Goal: Transaction & Acquisition: Register for event/course

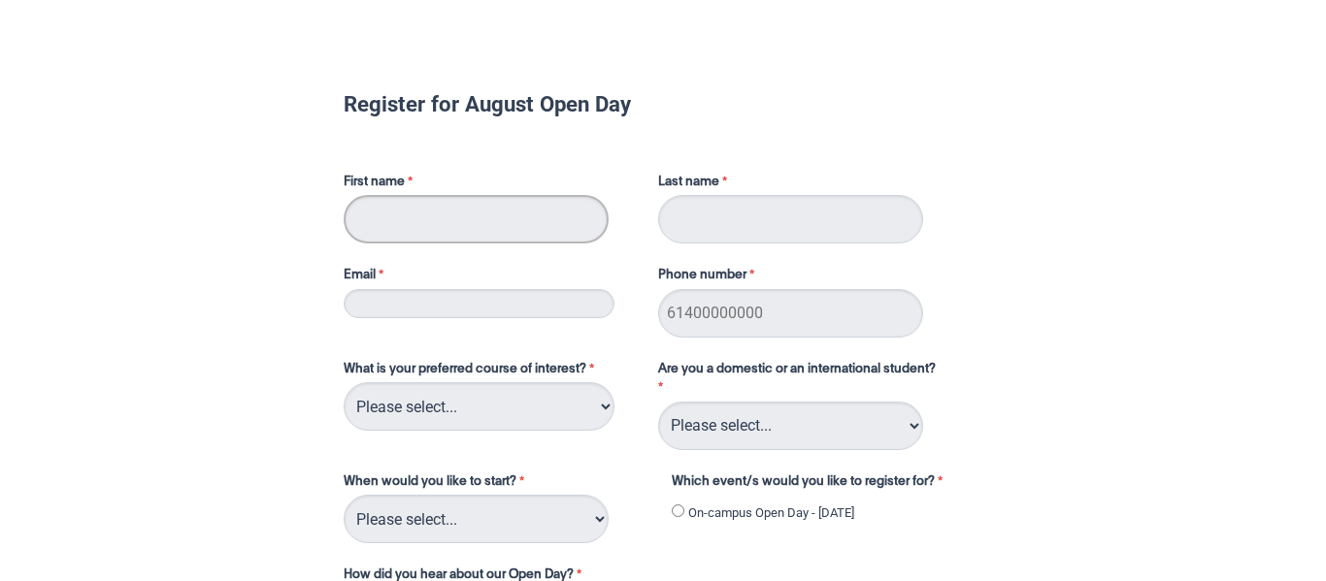
click at [506, 209] on input "First name" at bounding box center [476, 219] width 265 height 49
type input "[PERSON_NAME]"
click at [792, 224] on input "Last name" at bounding box center [790, 219] width 265 height 49
type input "Mutema"
click at [823, 312] on input "Phone number" at bounding box center [790, 313] width 265 height 49
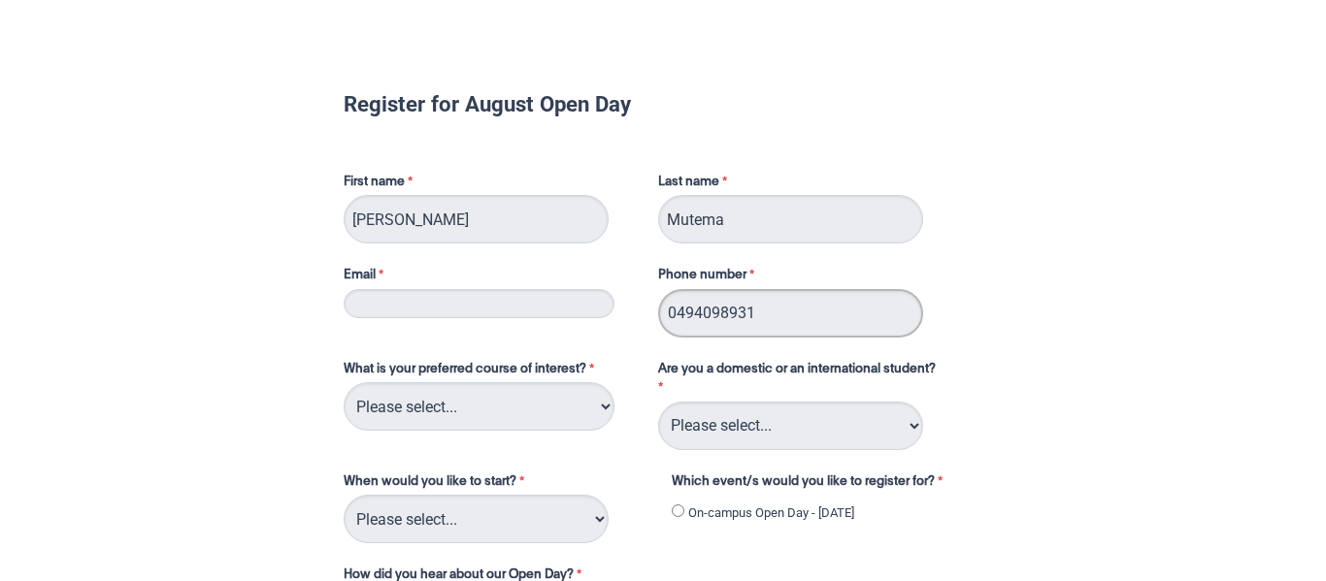
type input "0494098931"
click at [567, 301] on input "Email" at bounding box center [479, 303] width 271 height 29
type input "[EMAIL_ADDRESS][DOMAIN_NAME]"
click at [121, 265] on div "Register for August Open Day First name [PERSON_NAME] Last name [PERSON_NAME] E…" at bounding box center [663, 490] width 1310 height 952
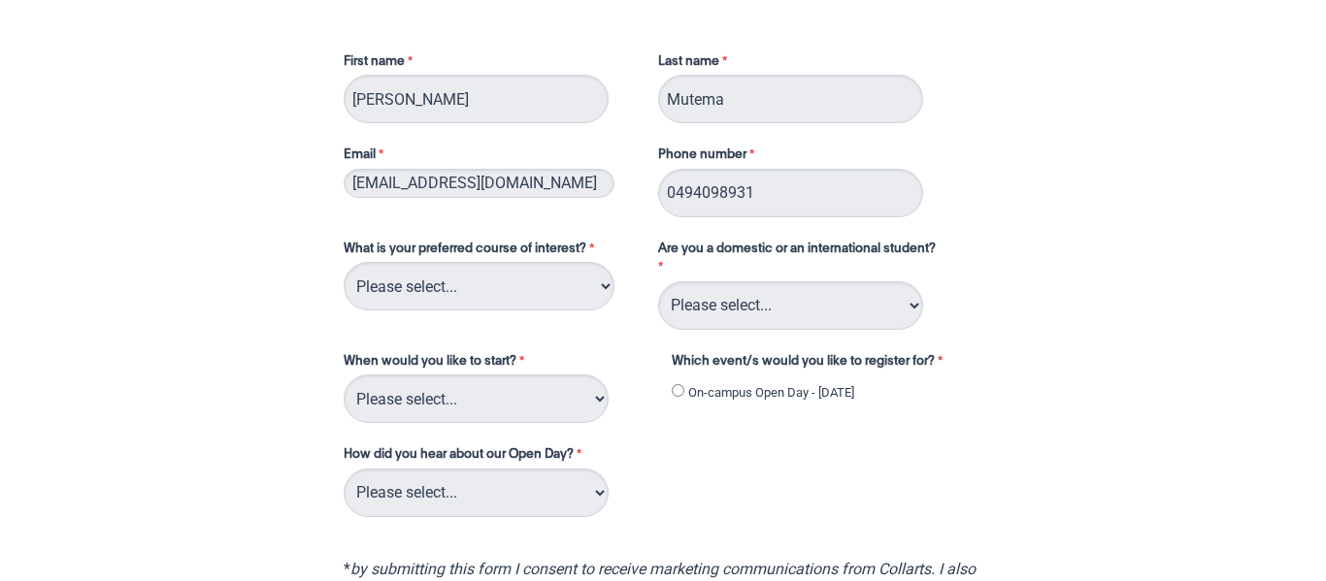
scroll to position [133, 0]
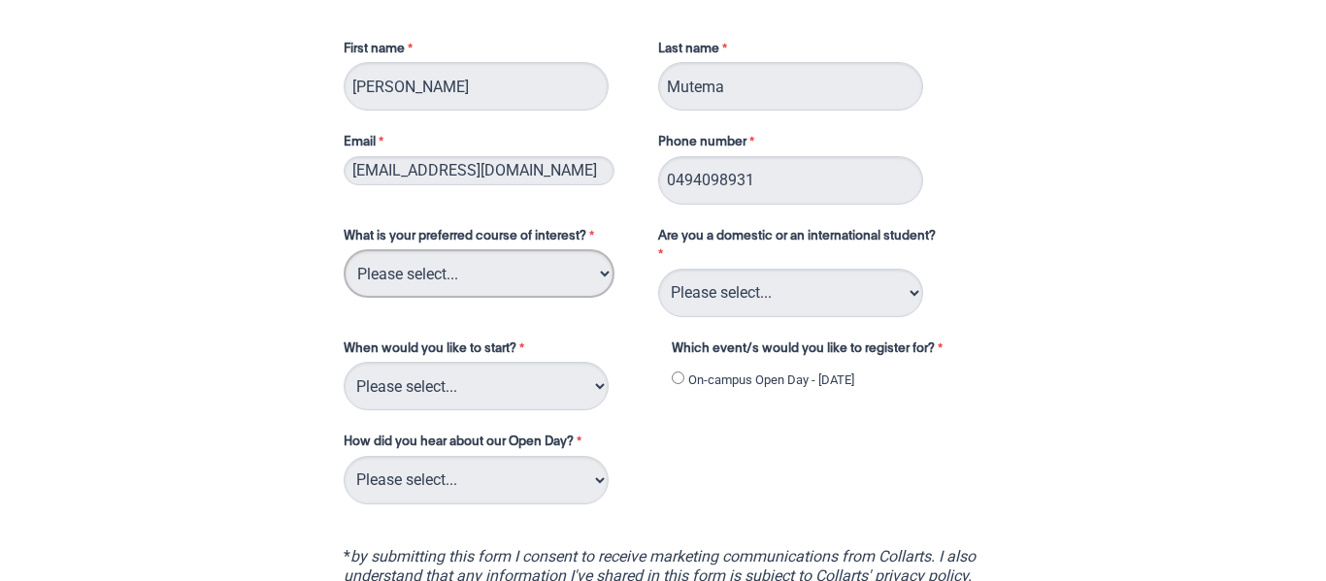
click at [431, 275] on select "Please select... 2D Animation Acting Audio Engineering Circus Arts Comedy Digit…" at bounding box center [479, 273] width 271 height 49
click at [247, 200] on div "Register for August Open Day First name [PERSON_NAME] Last name [PERSON_NAME] E…" at bounding box center [663, 357] width 1310 height 952
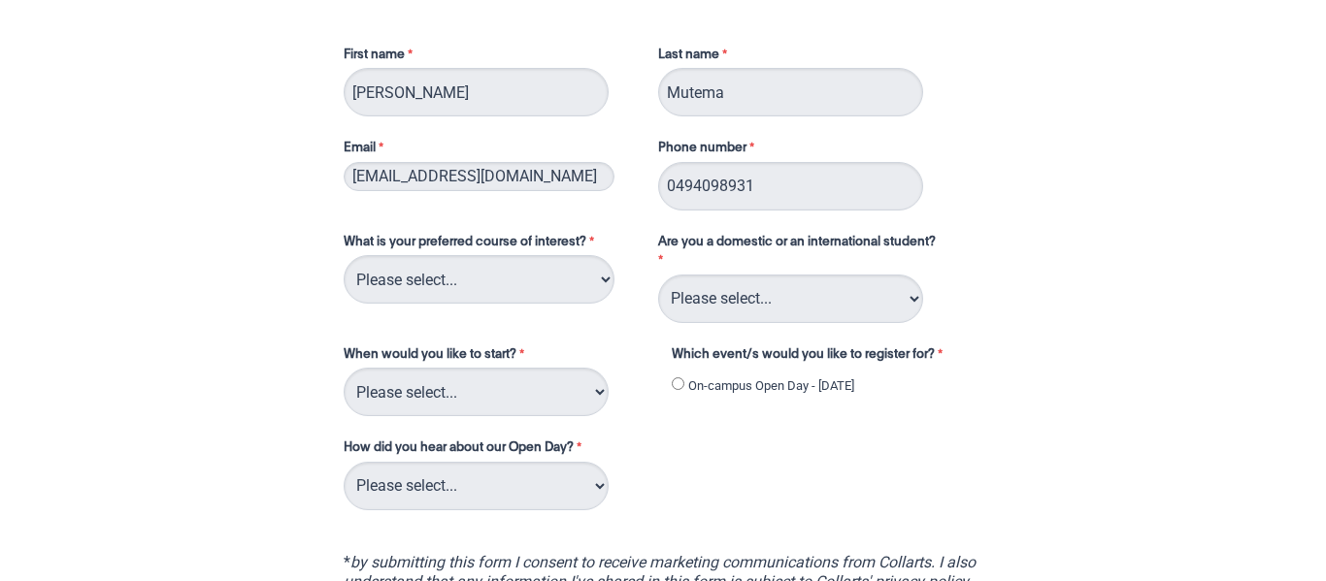
scroll to position [128, 0]
click at [396, 287] on select "Please select... 2D Animation Acting Audio Engineering Circus Arts Comedy Digit…" at bounding box center [479, 278] width 271 height 49
click at [247, 178] on div "Register for August Open Day First name [PERSON_NAME] Last name [PERSON_NAME] E…" at bounding box center [663, 361] width 1310 height 952
click at [726, 304] on select "Please select... Domestic Student International Student" at bounding box center [790, 298] width 265 height 49
select select "tfa_126"
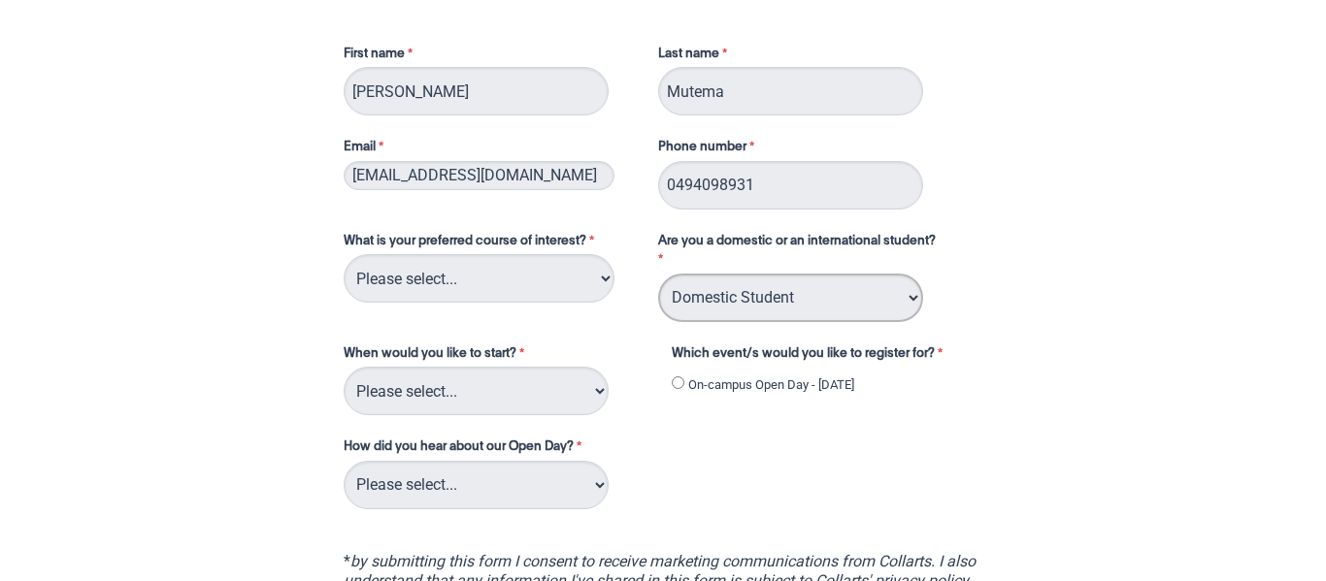
click at [658, 274] on select "Please select... Domestic Student International Student" at bounding box center [790, 298] width 265 height 49
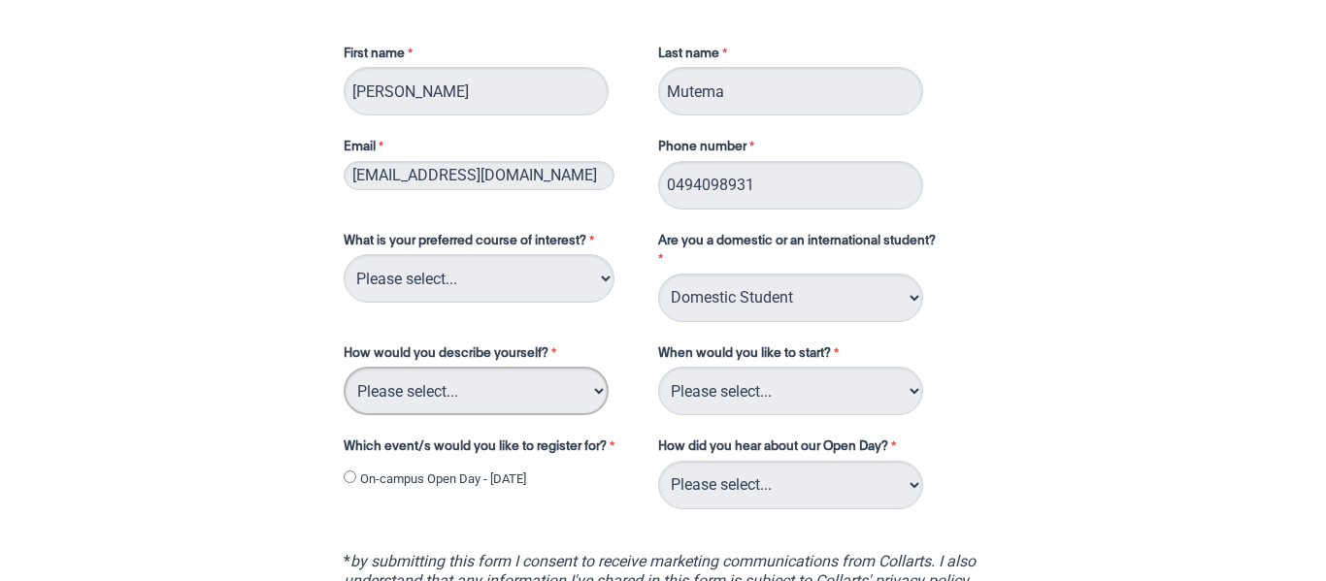
click at [522, 390] on select "Please select... I've completed Year 12 I'm looking for a career change I'm alr…" at bounding box center [476, 391] width 265 height 49
select select "tfa_69"
click at [344, 367] on select "Please select... I've completed Year 12 I'm looking for a career change I'm alr…" at bounding box center [476, 391] width 265 height 49
click at [477, 287] on select "Please select... 2D Animation Acting Audio Engineering Circus Arts Comedy Digit…" at bounding box center [479, 278] width 271 height 49
select select "tfa_93"
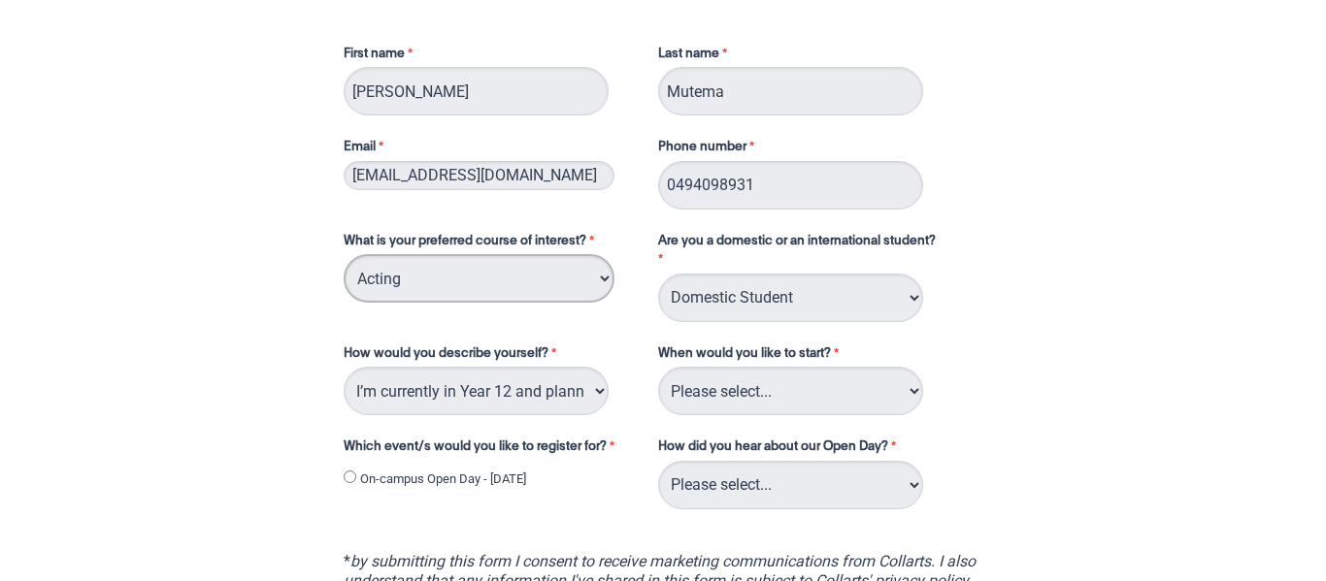
click at [344, 254] on select "Please select... 2D Animation Acting Audio Engineering Circus Arts Comedy Digit…" at bounding box center [479, 278] width 271 height 49
click at [744, 290] on select "Please select... Domestic Student International Student" at bounding box center [790, 298] width 265 height 49
click at [1043, 342] on div "Register for August Open Day First name [PERSON_NAME] Last name [PERSON_NAME] E…" at bounding box center [663, 361] width 1310 height 952
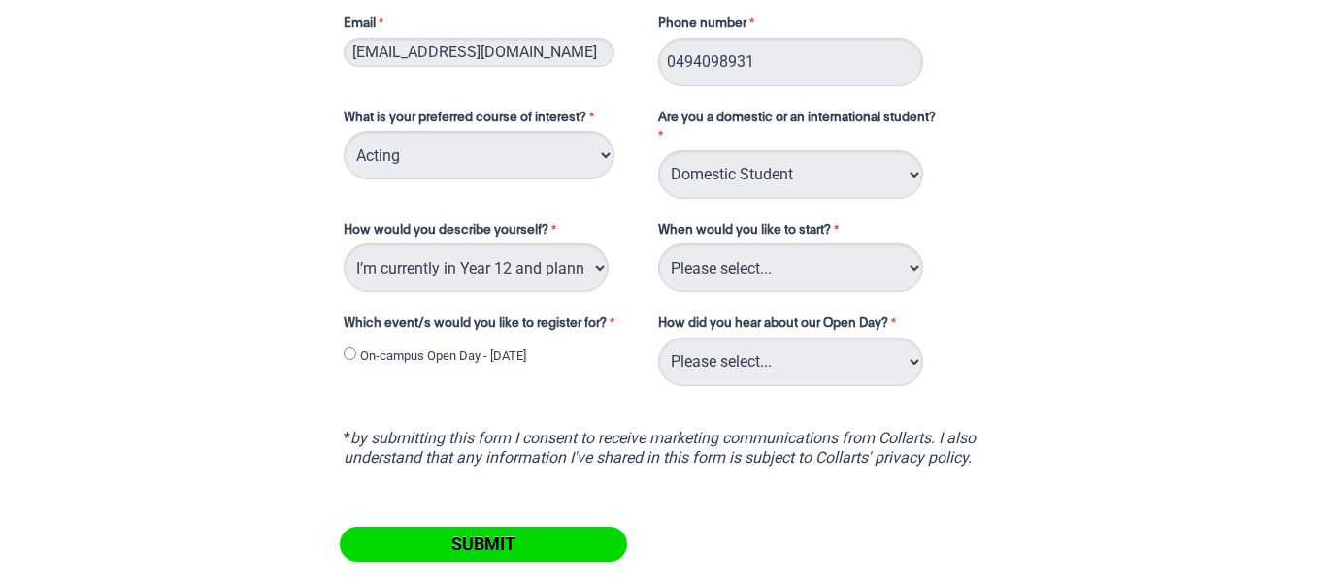
scroll to position [252, 0]
click at [791, 280] on select "Please select... Trimester 3 2025, starting [DATE] Trimester 1 2026, starting […" at bounding box center [790, 267] width 265 height 49
select select "tfa_234"
click at [658, 243] on select "Please select... Trimester 3 2025, starting [DATE] Trimester 1 2026, starting […" at bounding box center [790, 267] width 265 height 49
click at [730, 262] on select "Please select... Trimester 3 2025, starting [DATE] Trimester 1 2026, starting […" at bounding box center [790, 267] width 265 height 49
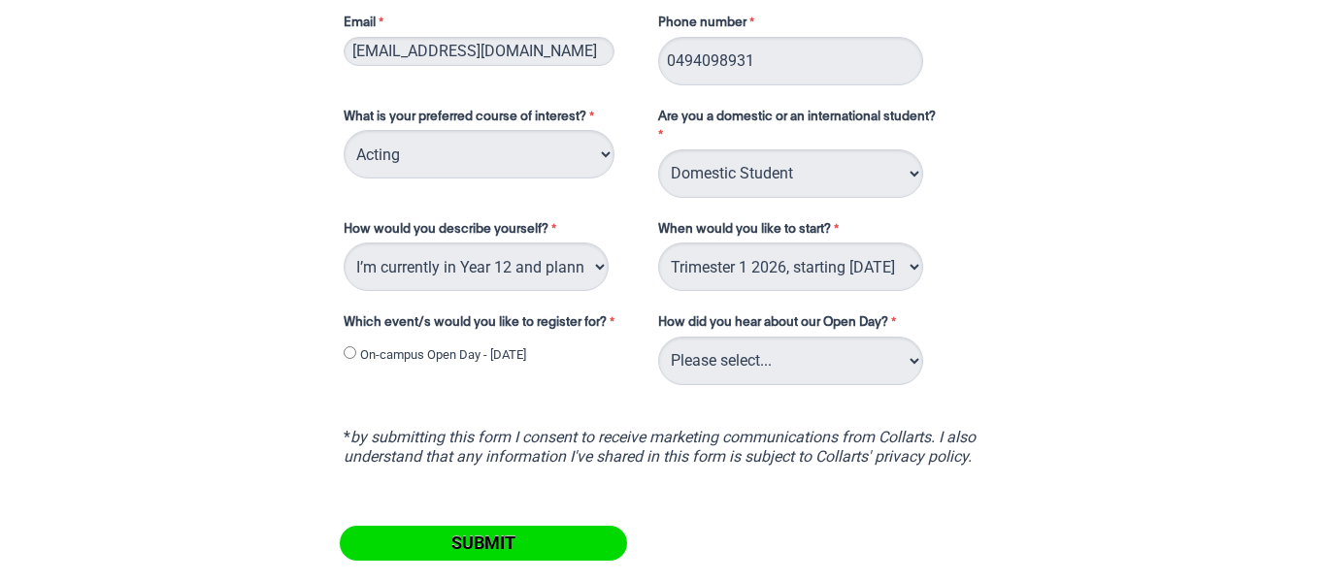
click at [986, 246] on div "What is your preferred course of interest? Please select... 2D Animation Acting…" at bounding box center [663, 239] width 654 height 300
click at [544, 276] on select "Please select... I've completed Year 12 I'm looking for a career change I'm alr…" at bounding box center [476, 267] width 265 height 49
click at [182, 270] on div "Register for August Open Day First name [PERSON_NAME] Last name [PERSON_NAME] E…" at bounding box center [663, 237] width 1310 height 952
click at [358, 356] on span "On-campus Open Day - [DATE]" at bounding box center [441, 357] width 194 height 24
click at [356, 357] on span "On-campus Open Day - [DATE]" at bounding box center [441, 357] width 194 height 24
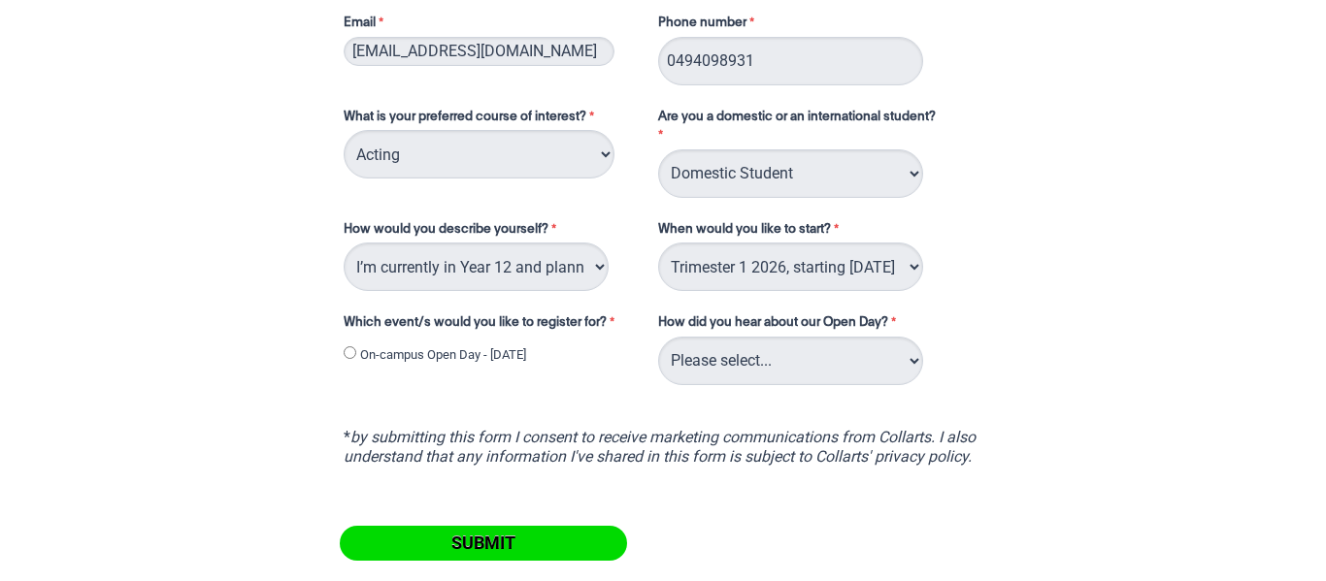
click at [349, 346] on input "On-campus Open Day - [DATE]" at bounding box center [350, 352] width 13 height 13
radio input "true"
click at [759, 364] on select "Please select... Career Advisor Career Expo Collarts Newsletter/Email Collarts …" at bounding box center [790, 361] width 265 height 49
select select "tfa_137"
click at [658, 337] on select "Please select... Career Advisor Career Expo Collarts Newsletter/Email Collarts …" at bounding box center [790, 361] width 265 height 49
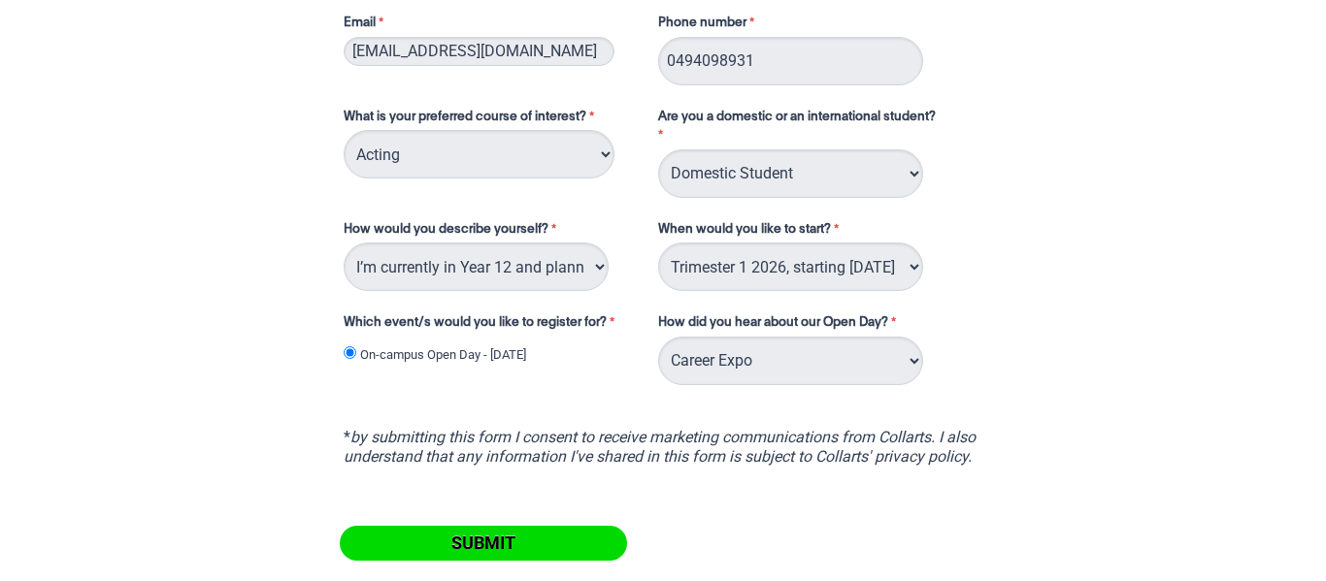
click at [1016, 365] on form "Register for August Open Day First name [PERSON_NAME] Last name [PERSON_NAME] E…" at bounding box center [662, 201] width 747 height 803
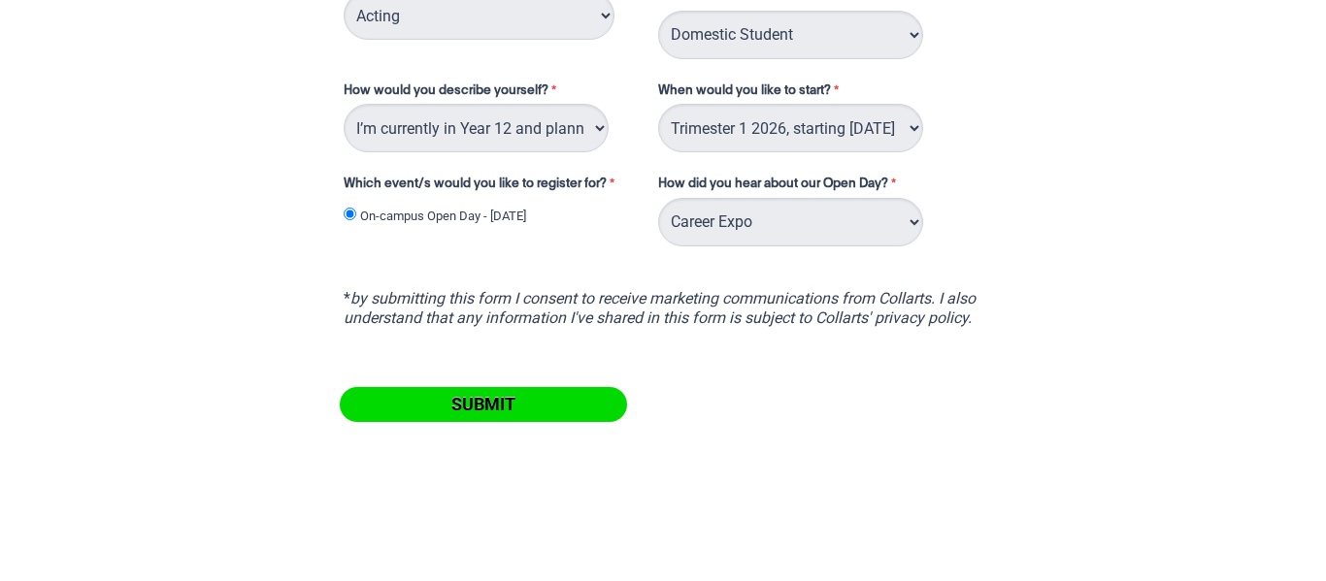
scroll to position [397, 0]
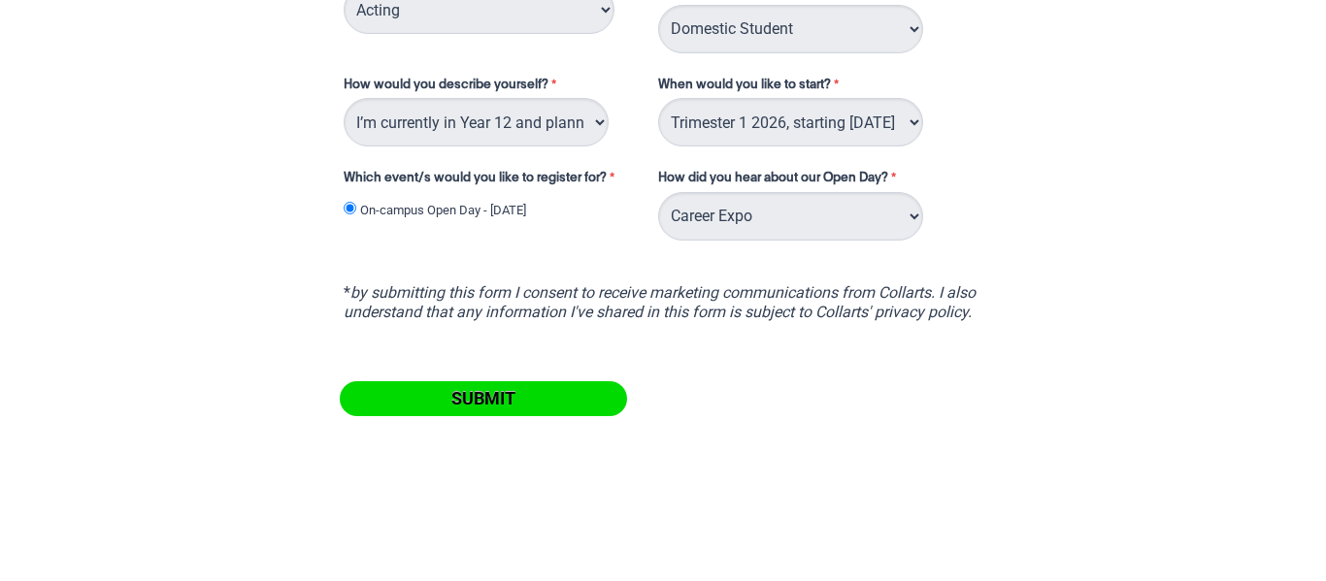
click at [563, 408] on input "Submit" at bounding box center [483, 398] width 287 height 35
